Goal: Browse casually: Explore the website without a specific task or goal

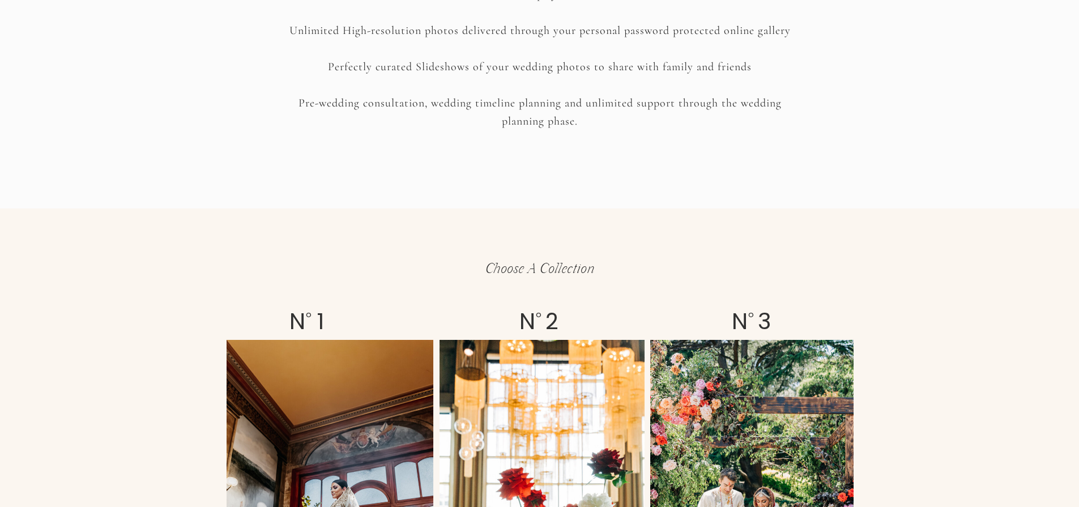
scroll to position [1923, 0]
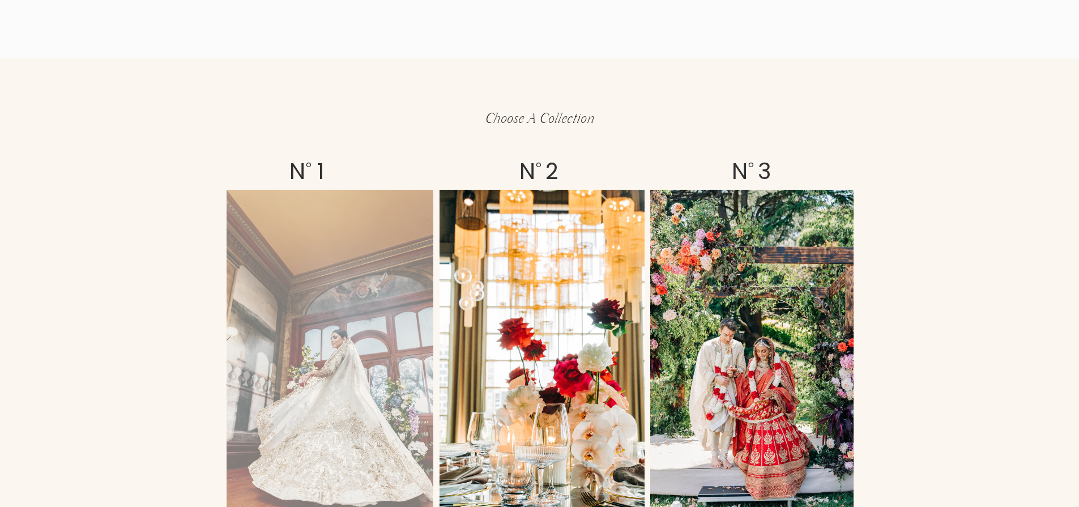
click at [374, 339] on div at bounding box center [330, 365] width 207 height 351
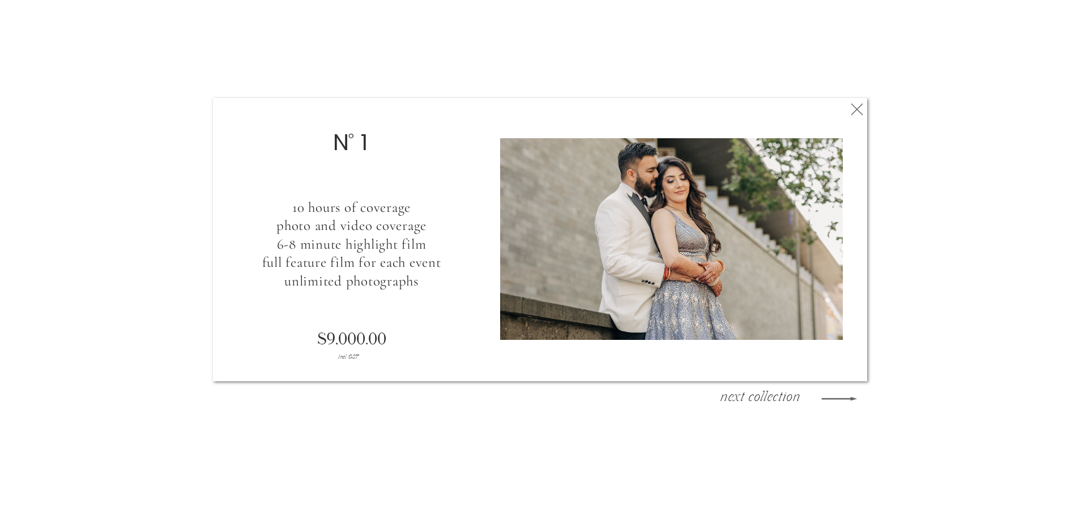
click at [793, 400] on h3 "next collection" at bounding box center [760, 398] width 102 height 17
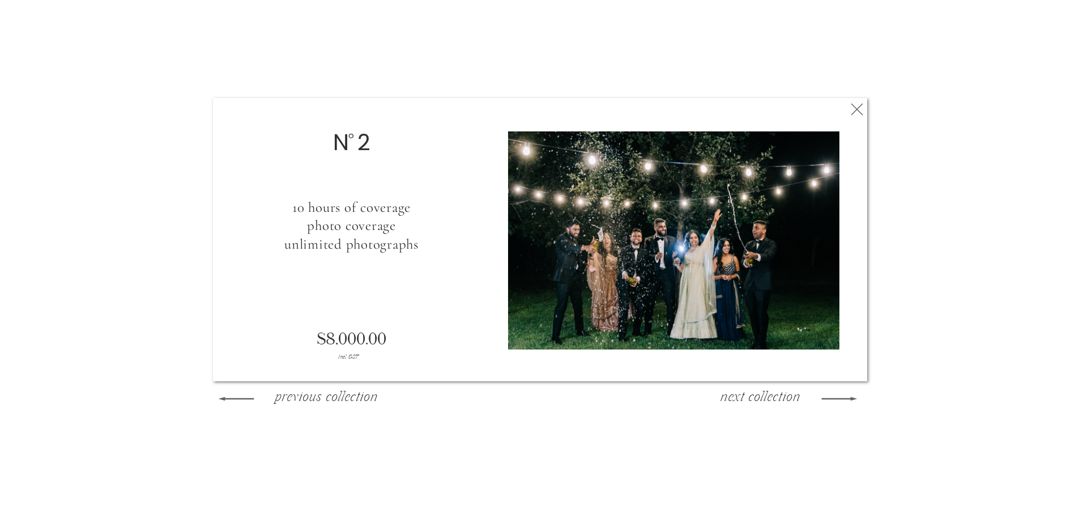
drag, startPoint x: 792, startPoint y: 400, endPoint x: 800, endPoint y: 385, distance: 17.0
click at [797, 390] on h3 "next collection" at bounding box center [760, 398] width 102 height 17
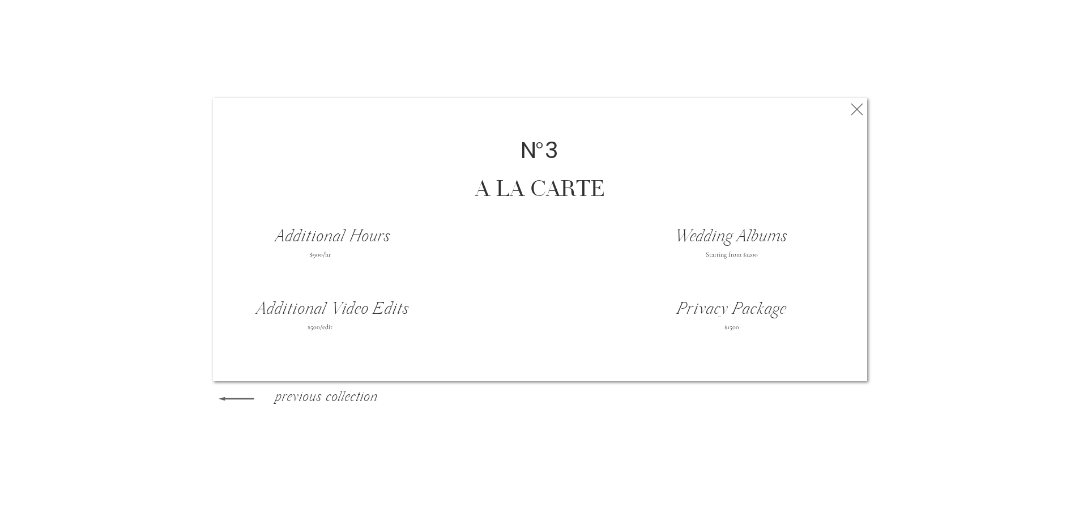
click at [856, 113] on icon at bounding box center [857, 109] width 20 height 23
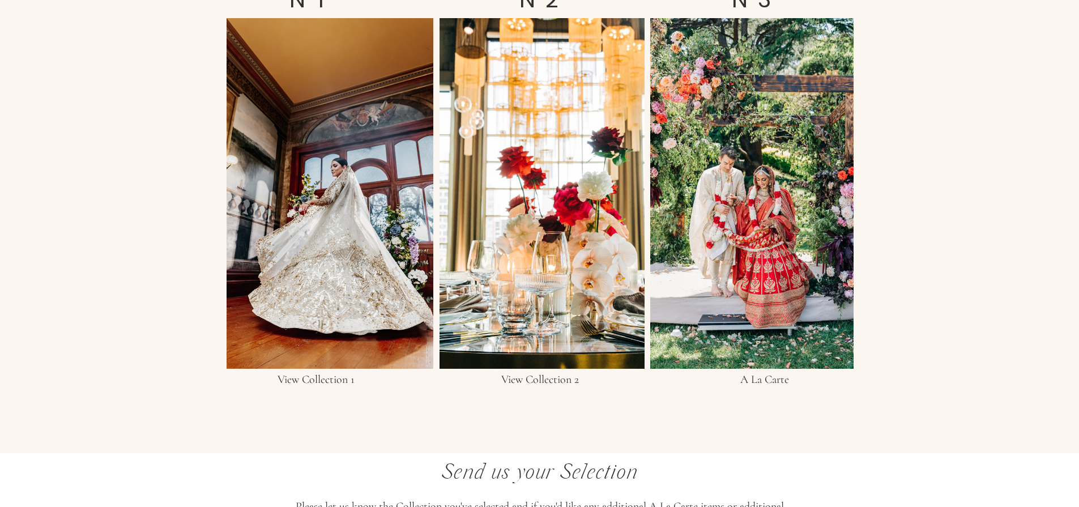
scroll to position [2025, 0]
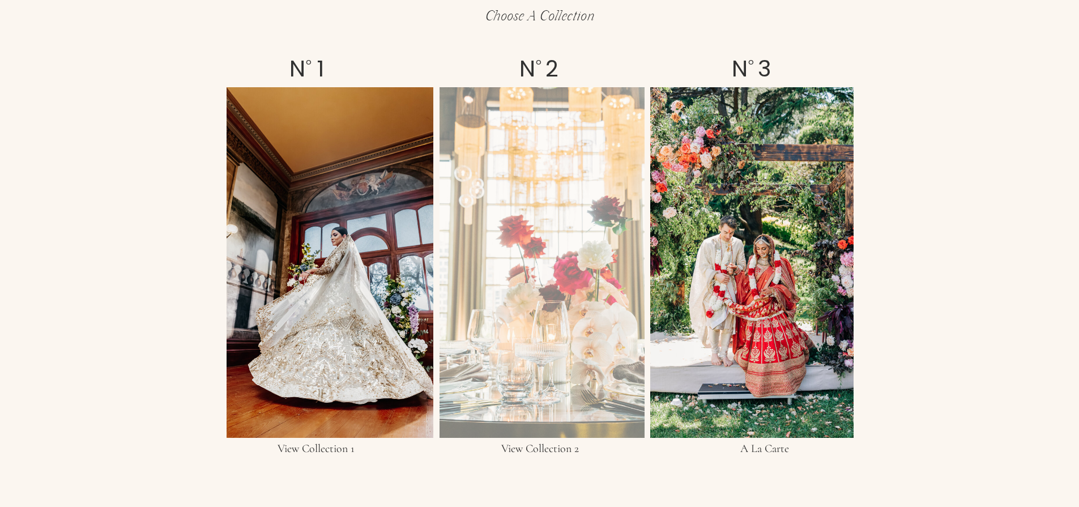
click at [607, 299] on div at bounding box center [541, 262] width 205 height 351
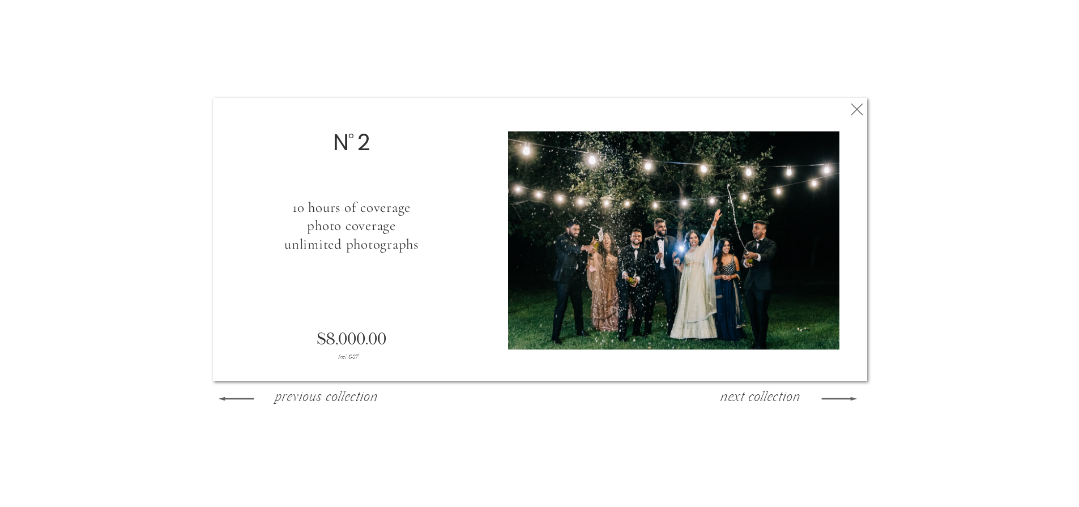
click at [325, 396] on h3 "previous collection" at bounding box center [326, 398] width 122 height 17
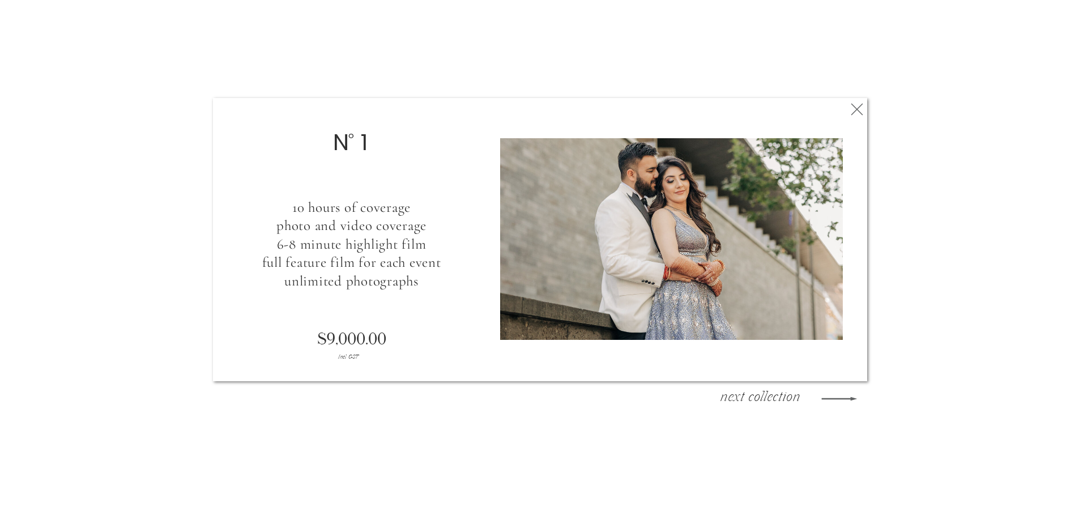
click at [325, 396] on div at bounding box center [330, 262] width 207 height 351
click at [791, 399] on h3 "next collection" at bounding box center [760, 398] width 102 height 17
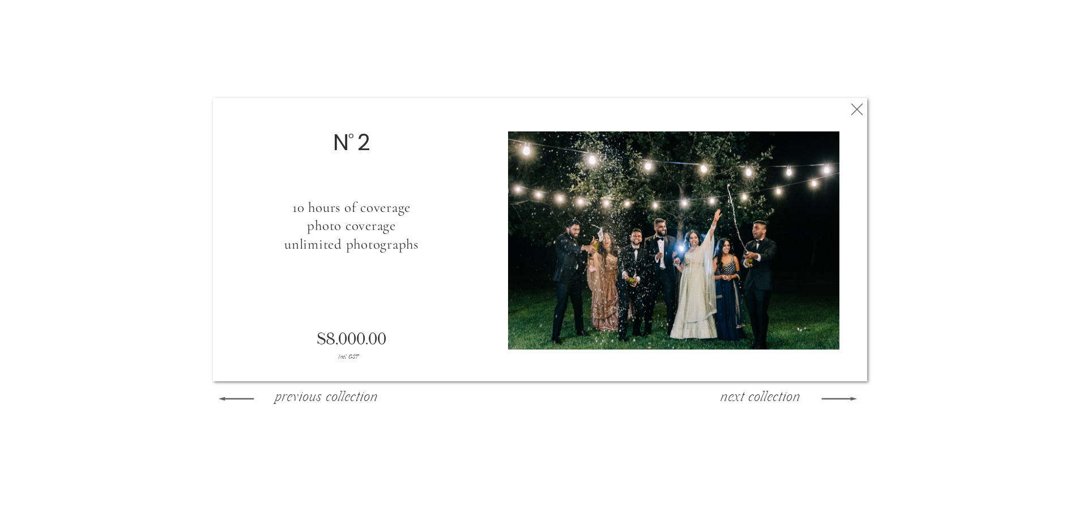
click at [791, 399] on h3 "next collection" at bounding box center [760, 398] width 102 height 17
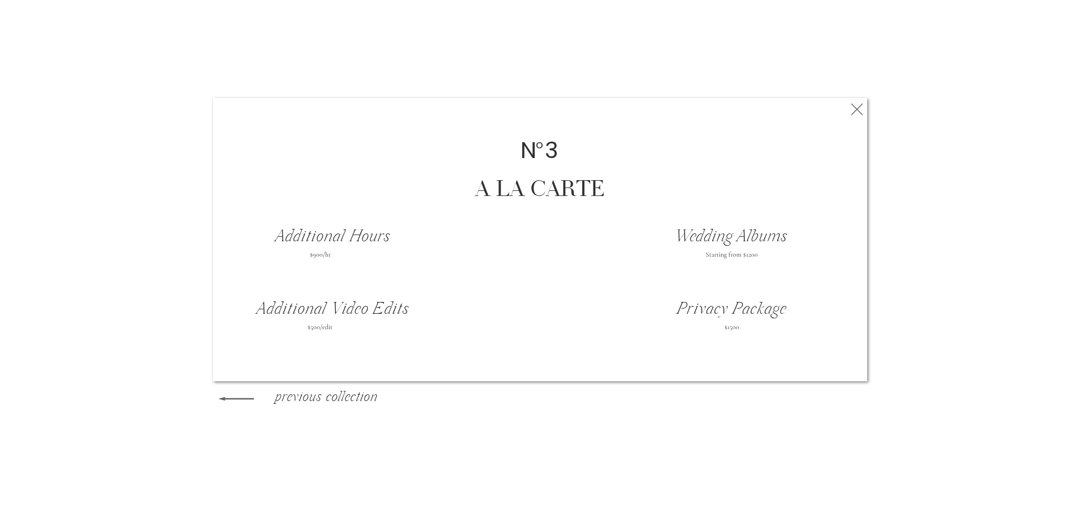
click at [859, 102] on icon at bounding box center [857, 109] width 20 height 23
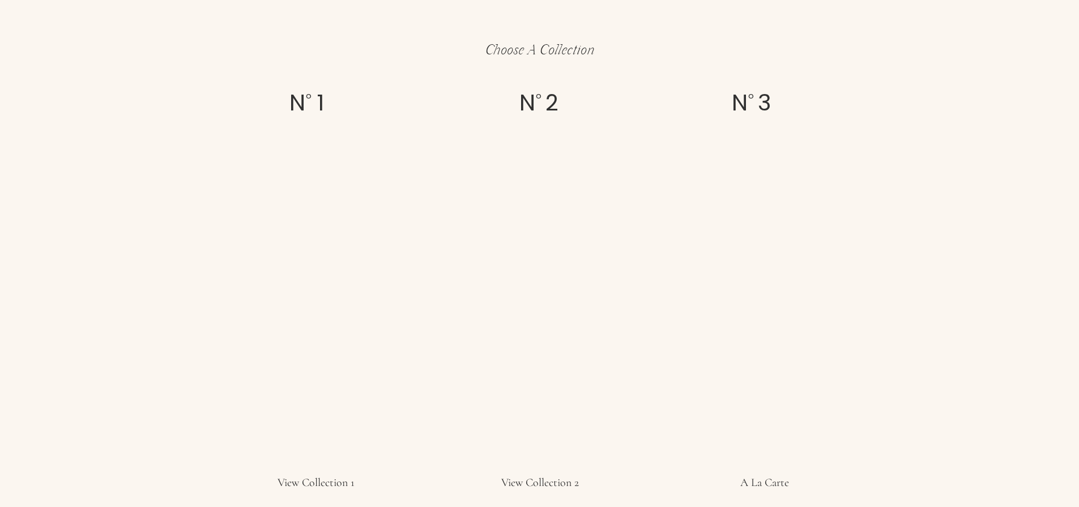
scroll to position [1992, 0]
